Goal: Communication & Community: Answer question/provide support

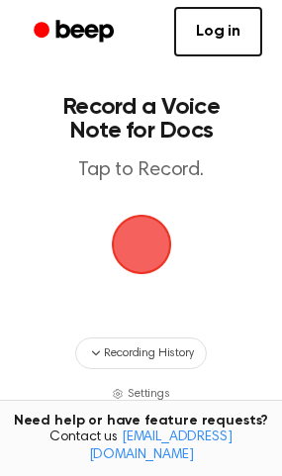
click at [152, 237] on span "button" at bounding box center [141, 244] width 55 height 55
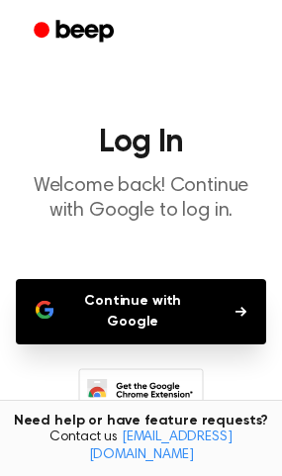
click at [154, 290] on button "Continue with Google" at bounding box center [141, 311] width 250 height 65
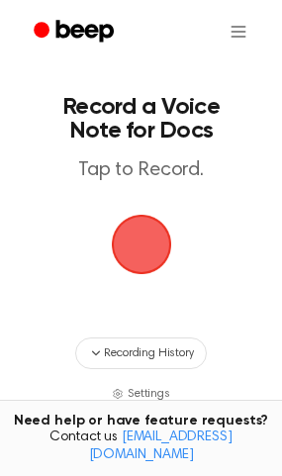
click at [140, 251] on span "button" at bounding box center [141, 244] width 55 height 55
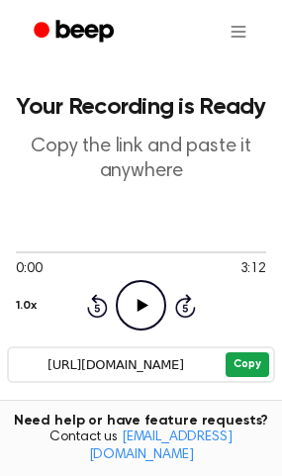
click at [235, 367] on button "Copy" at bounding box center [246, 364] width 43 height 25
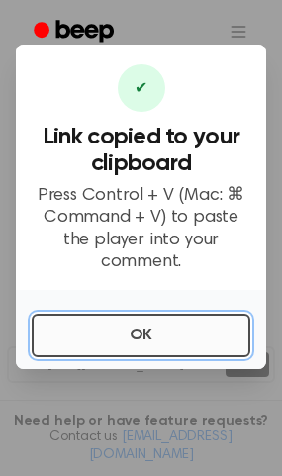
click at [185, 314] on button "OK" at bounding box center [141, 336] width 219 height 44
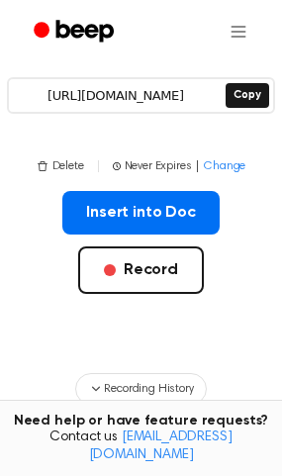
scroll to position [415, 0]
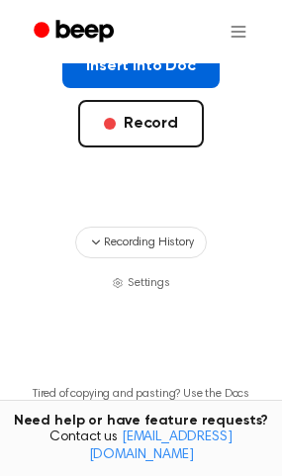
click at [184, 74] on button "Insert into Doc" at bounding box center [140, 67] width 157 height 44
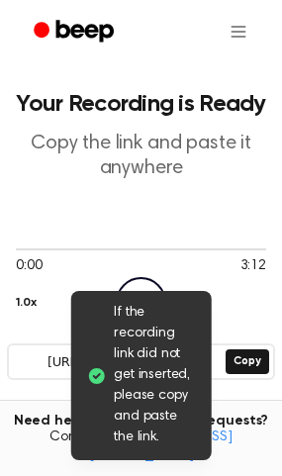
scroll to position [0, 0]
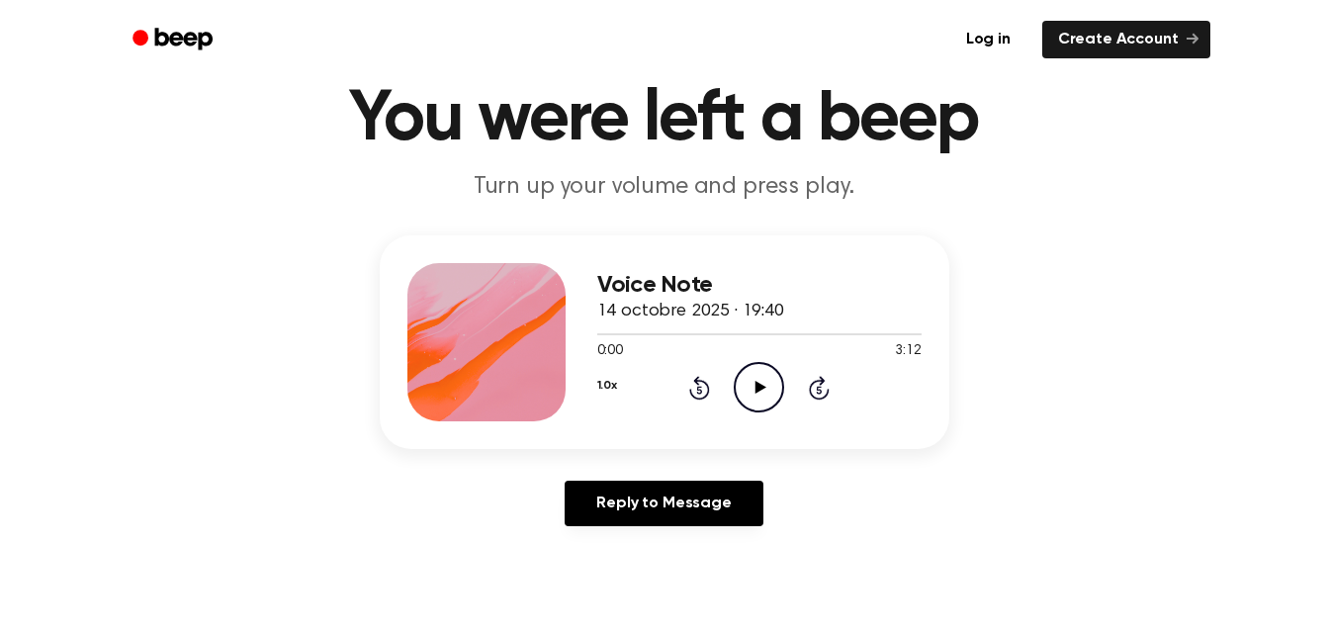
scroll to position [77, 0]
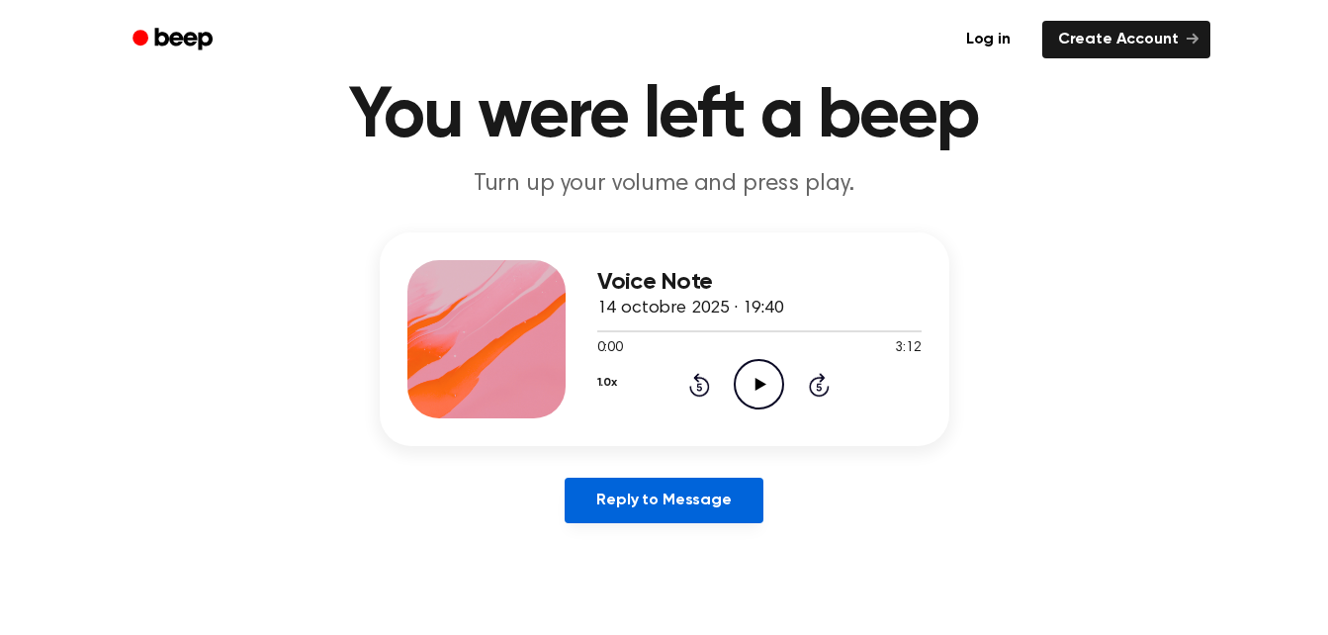
click at [688, 492] on link "Reply to Message" at bounding box center [664, 500] width 198 height 45
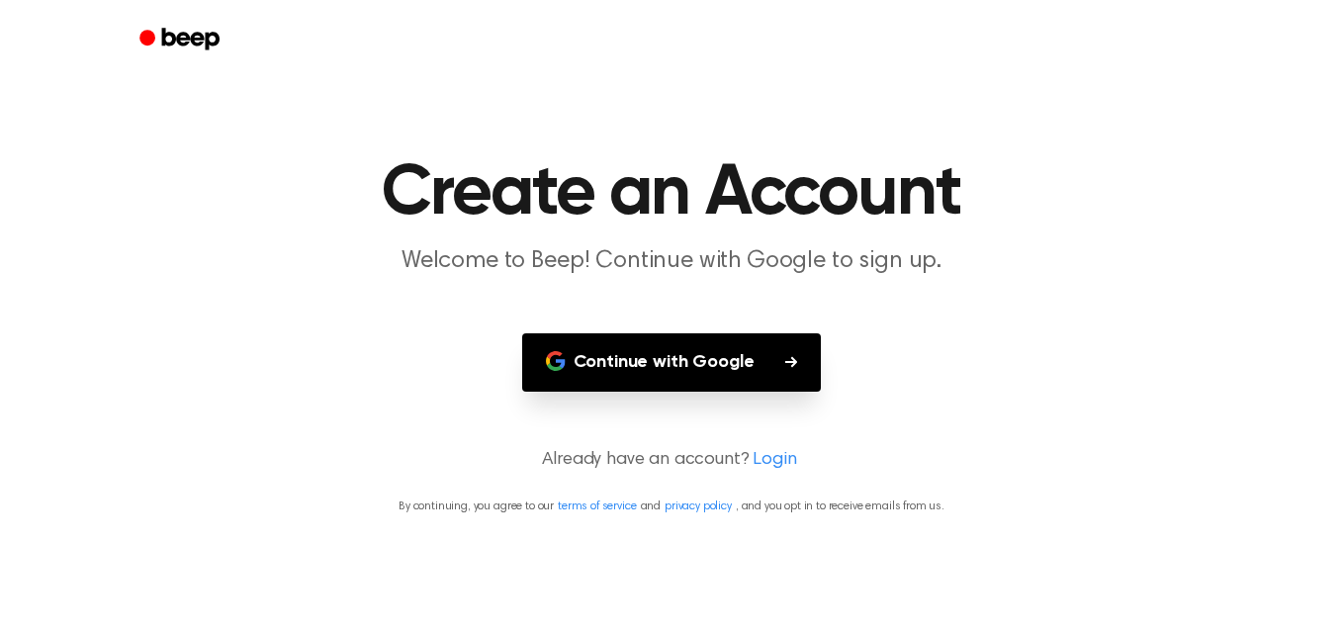
click at [723, 362] on button "Continue with Google" at bounding box center [672, 362] width 300 height 58
click at [1021, 212] on h1 "Create an Account" at bounding box center [671, 193] width 1013 height 71
